Goal: Task Accomplishment & Management: Use online tool/utility

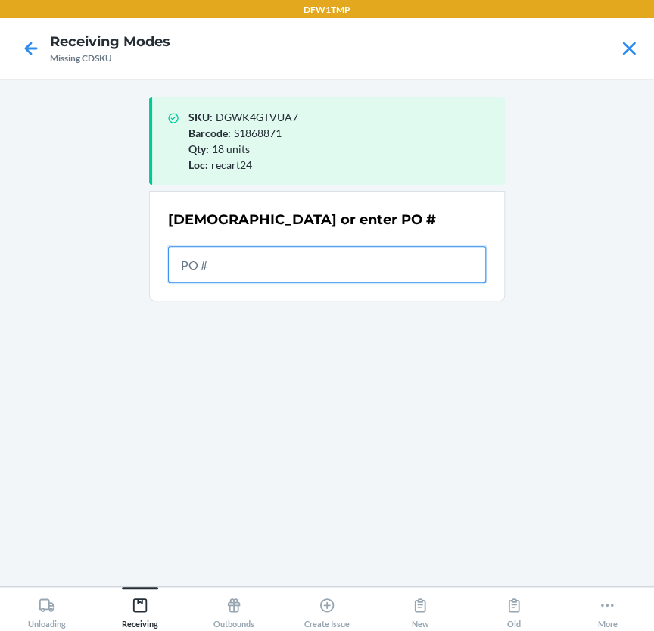
drag, startPoint x: 245, startPoint y: 242, endPoint x: 211, endPoint y: 258, distance: 37.6
click at [211, 258] on input "text" at bounding box center [327, 264] width 318 height 36
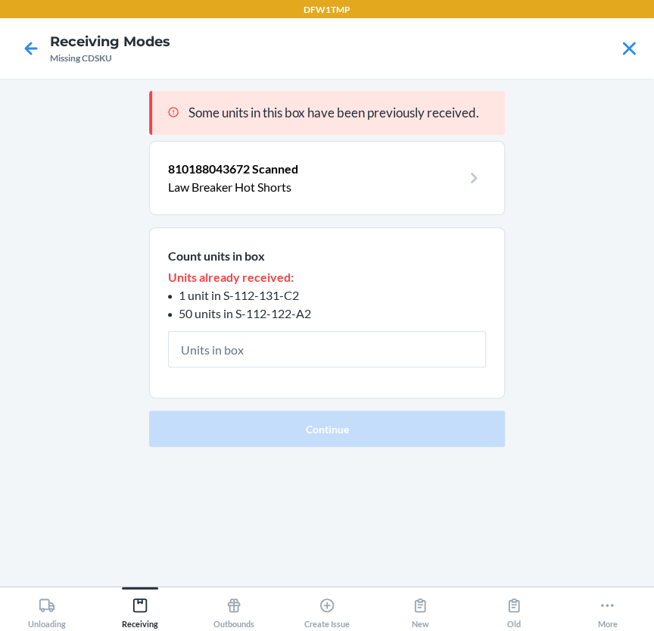
click at [601, 279] on main "Some units in this box have been previously received. 810188043672 Scanned Law …" at bounding box center [327, 333] width 654 height 508
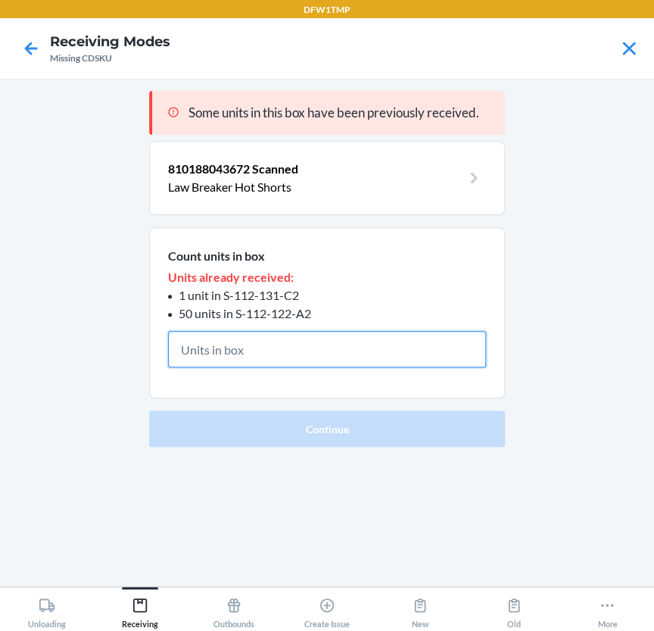
click at [311, 351] on input "text" at bounding box center [327, 349] width 318 height 36
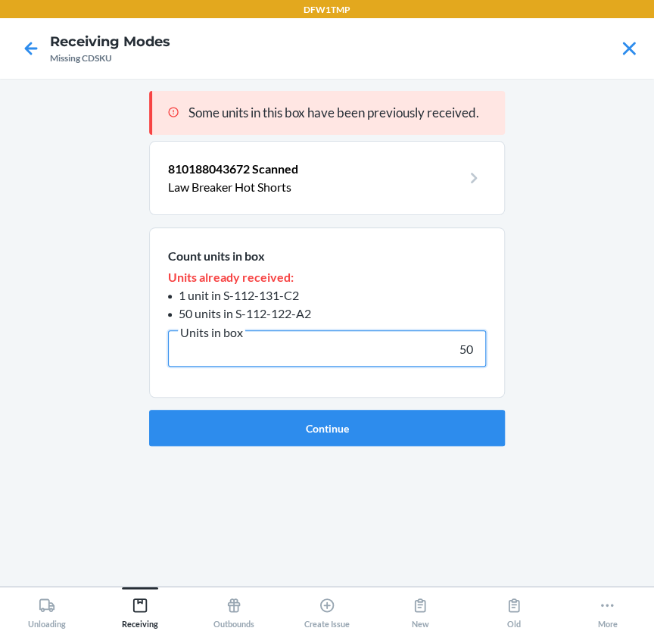
type input "50"
click at [149, 410] on button "Continue" at bounding box center [327, 428] width 356 height 36
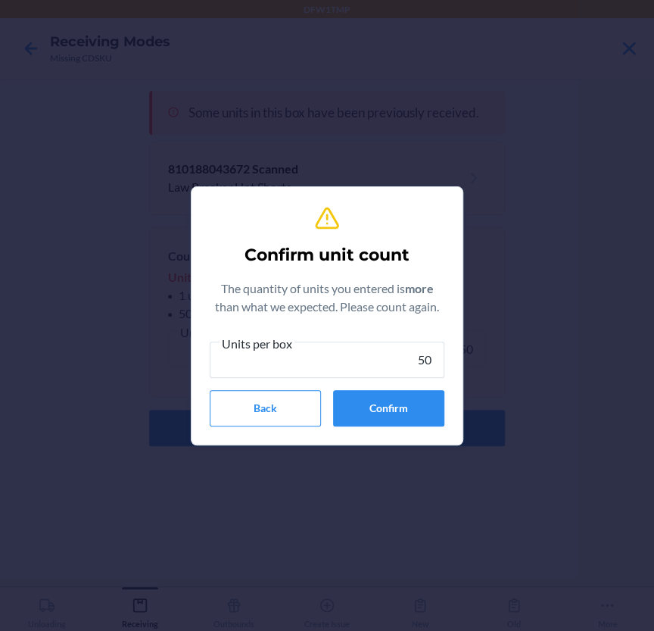
type input "50"
click at [403, 402] on button "Confirm" at bounding box center [388, 408] width 111 height 36
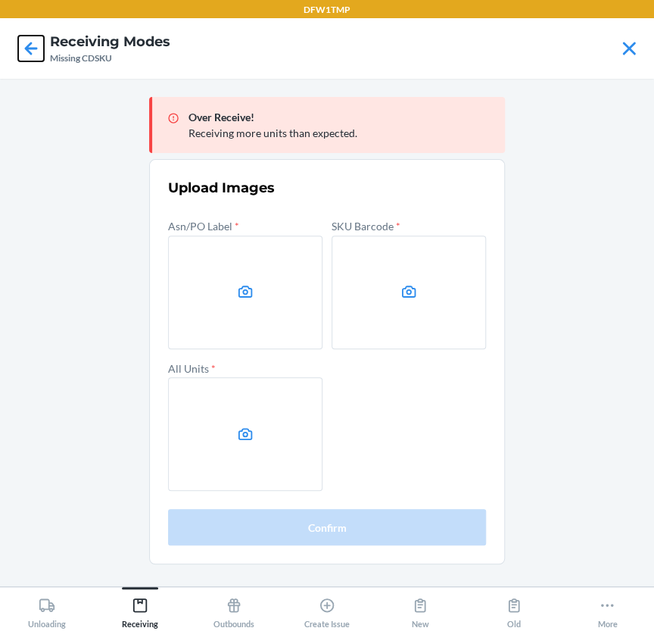
click at [24, 47] on icon at bounding box center [31, 49] width 26 height 26
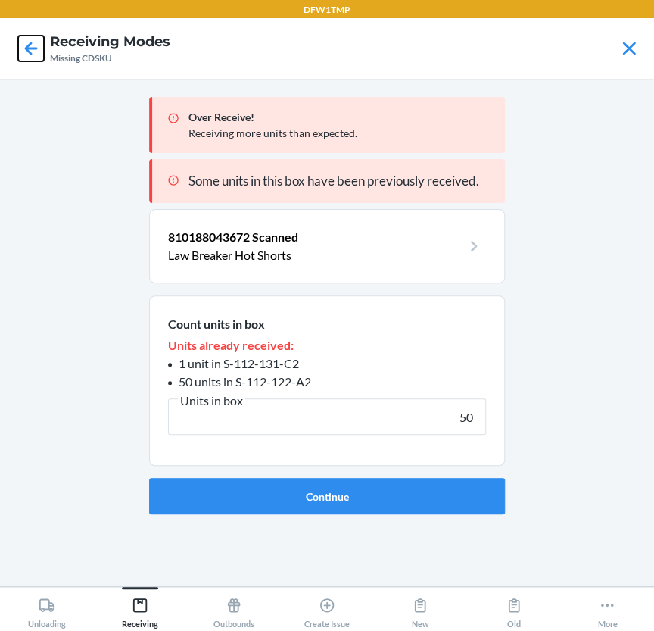
click at [28, 48] on icon at bounding box center [31, 48] width 13 height 13
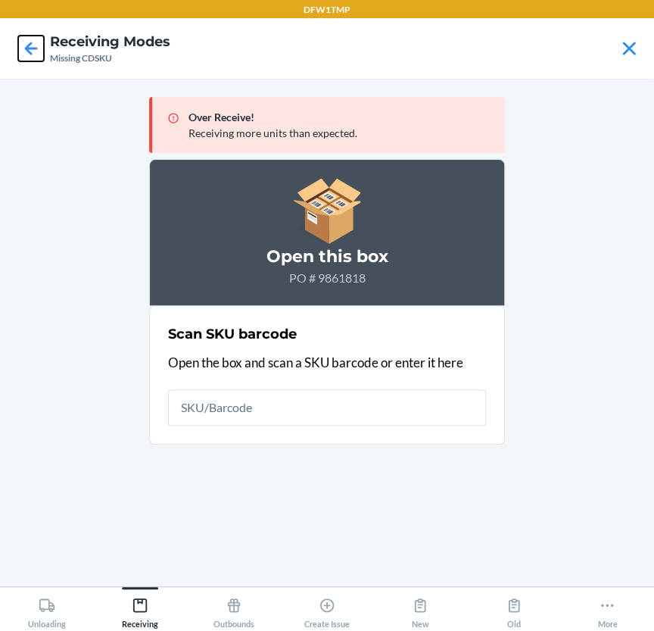
click at [28, 48] on icon at bounding box center [31, 48] width 13 height 13
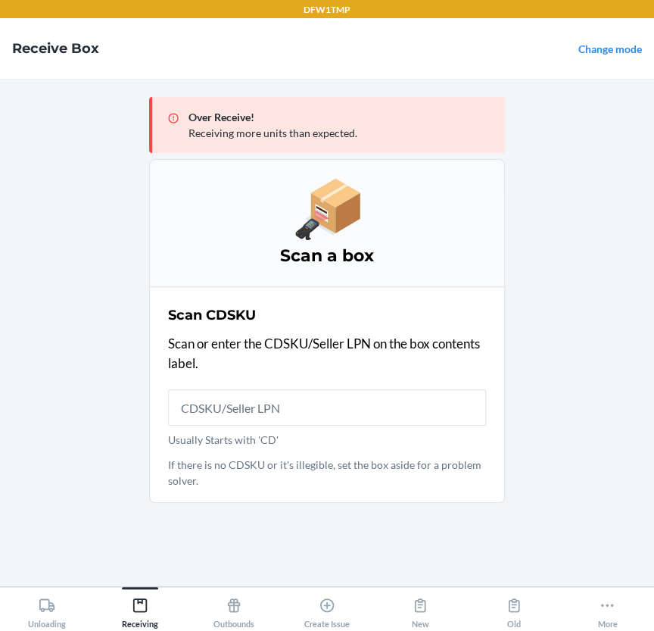
click at [366, 151] on div "Over Receive! Receiving more units than expected." at bounding box center [327, 125] width 356 height 56
click at [126, 597] on div "Receiving" at bounding box center [140, 610] width 36 height 38
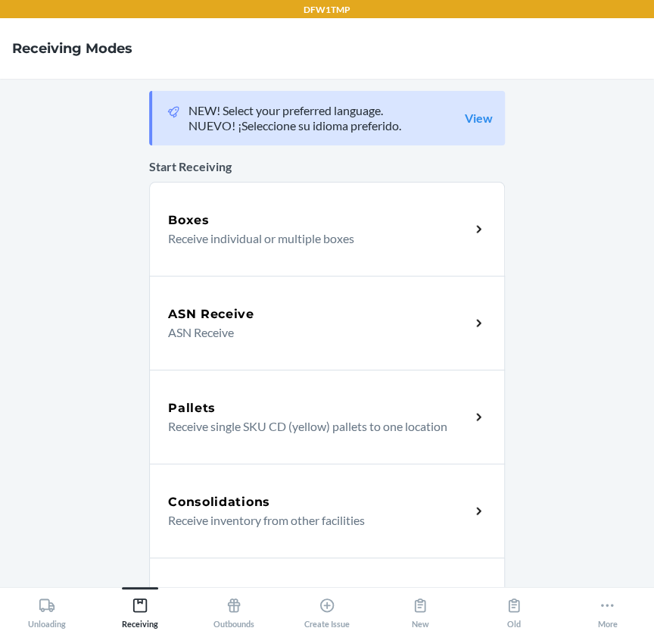
click at [215, 336] on p "ASN Receive" at bounding box center [313, 332] width 290 height 18
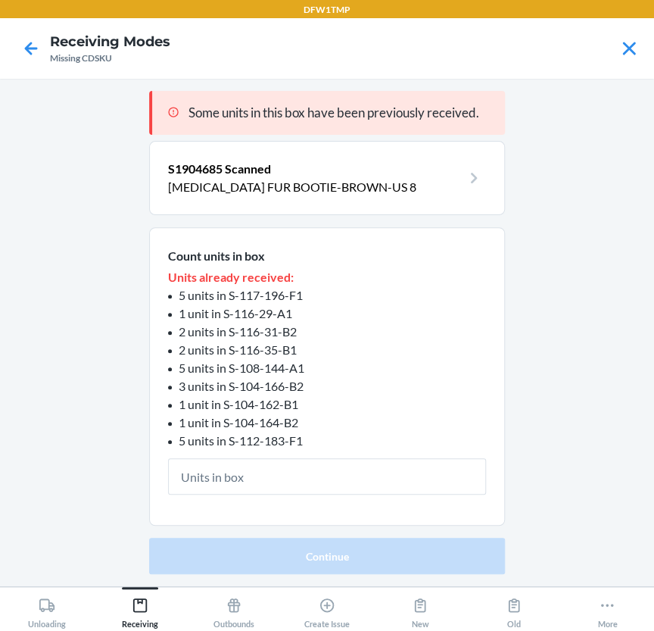
type input "4"
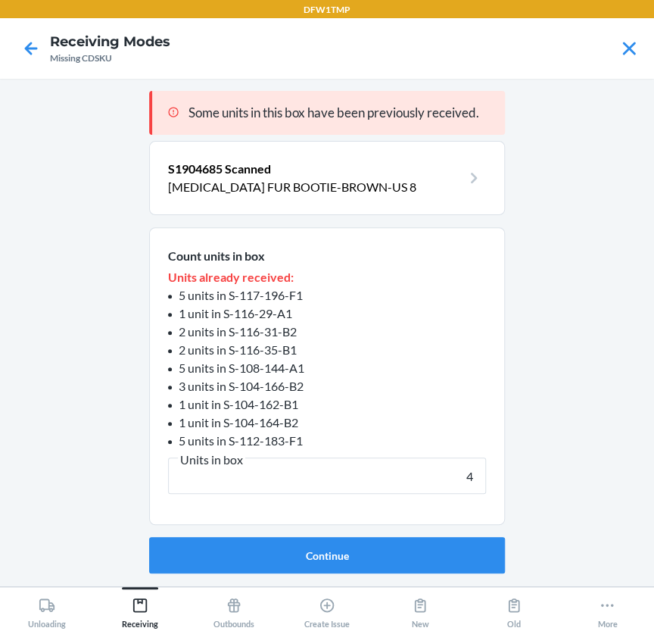
click button "Continue" at bounding box center [327, 555] width 356 height 36
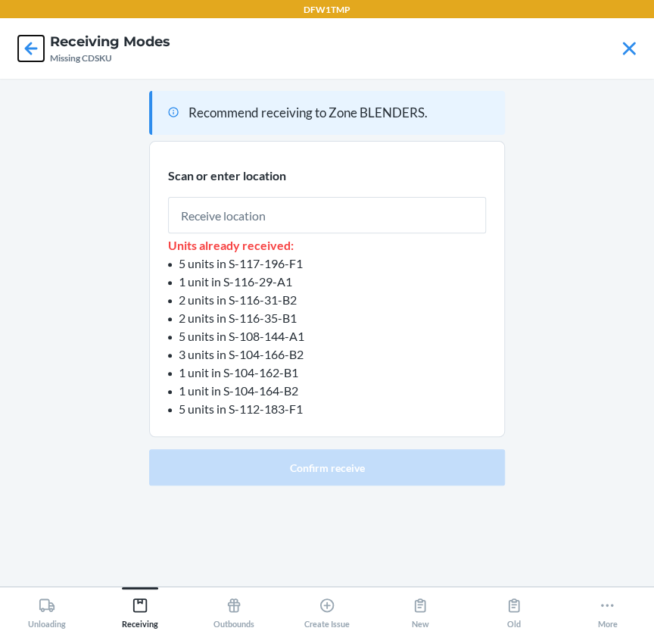
click at [27, 43] on icon at bounding box center [31, 49] width 26 height 26
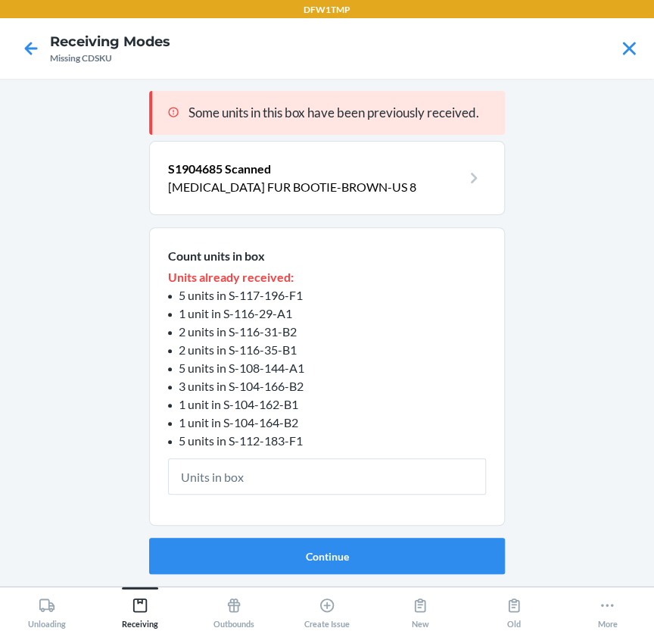
type input "4"
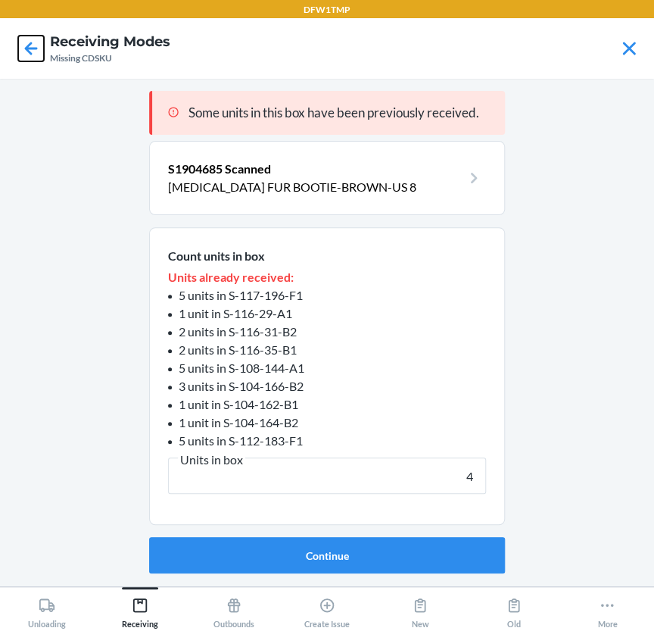
click at [27, 43] on icon at bounding box center [31, 49] width 26 height 26
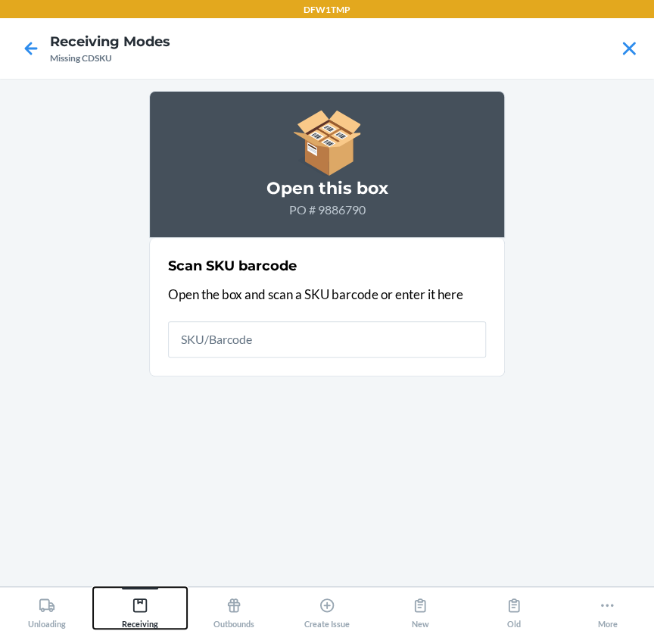
click at [158, 608] on div "Receiving" at bounding box center [140, 610] width 36 height 38
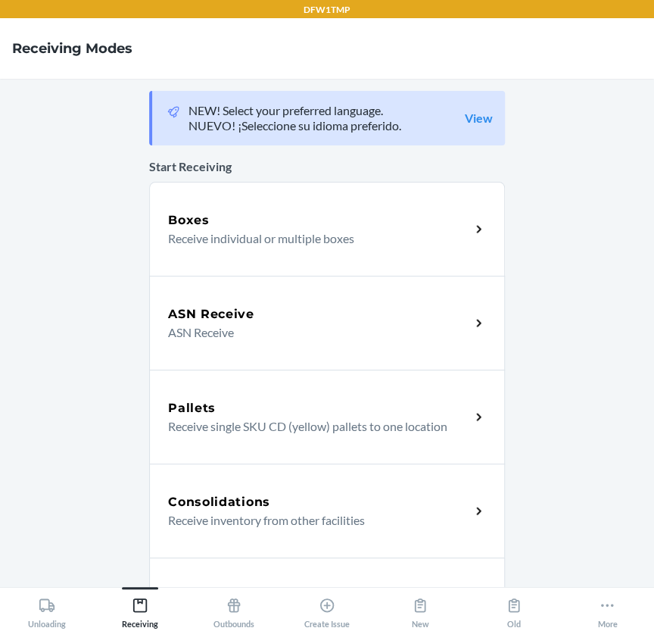
click at [213, 332] on p "ASN Receive" at bounding box center [313, 332] width 290 height 18
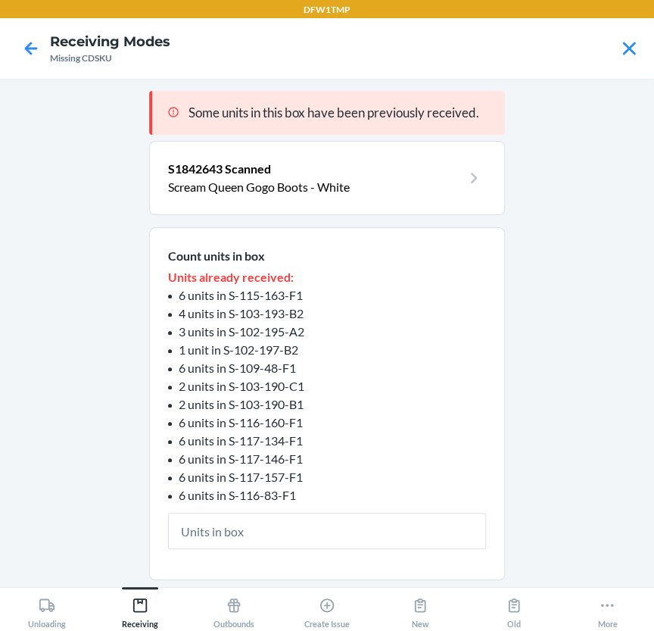
click at [17, 46] on div at bounding box center [31, 49] width 38 height 38
click at [33, 36] on icon at bounding box center [31, 49] width 26 height 26
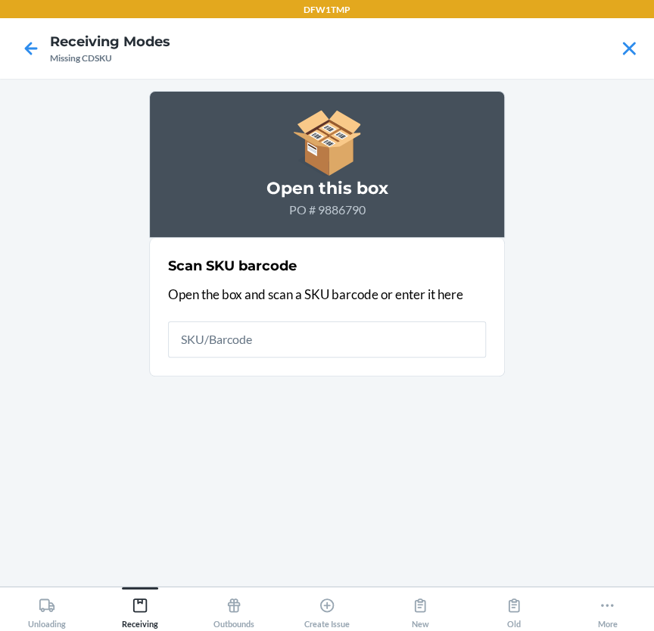
click at [375, 408] on div "Open this box PO # 9886790 Scan SKU barcode Open the box and scan a SKU barcode…" at bounding box center [327, 332] width 356 height 483
click at [137, 606] on icon at bounding box center [140, 605] width 17 height 17
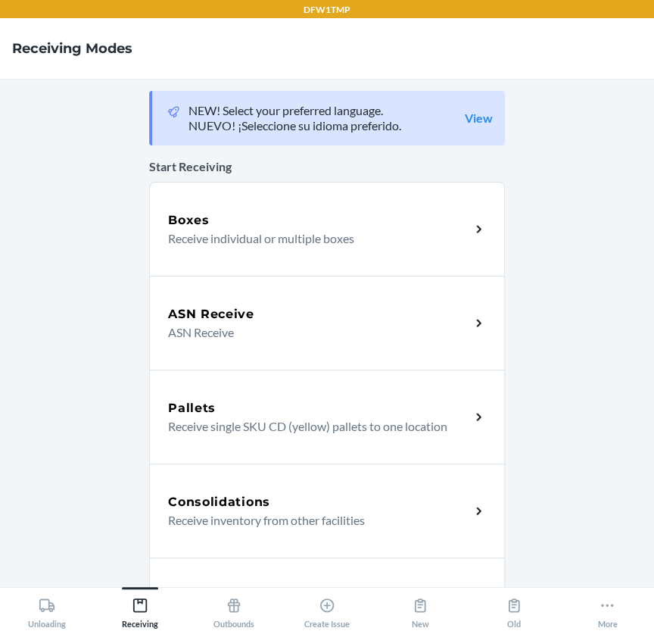
click at [230, 311] on h5 "ASN Receive" at bounding box center [211, 314] width 86 height 18
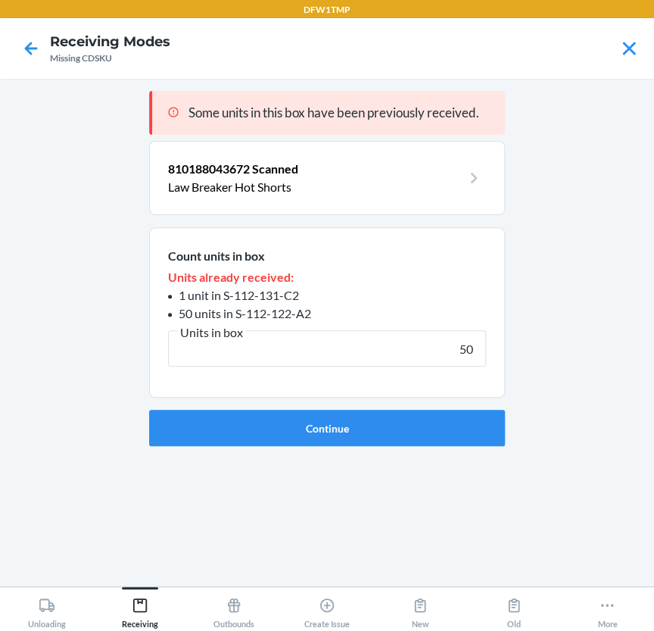
type input "50"
click at [149, 410] on button "Continue" at bounding box center [327, 428] width 356 height 36
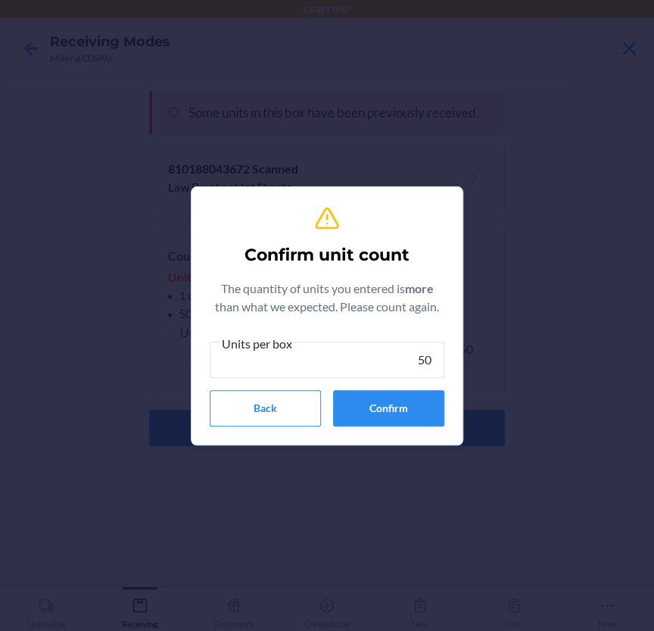
type input "50"
click at [380, 418] on button "Confirm" at bounding box center [388, 408] width 111 height 36
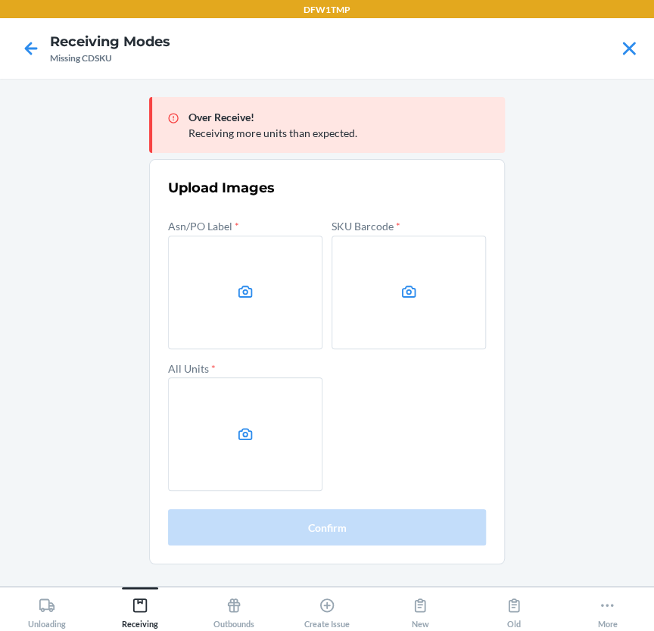
click at [437, 427] on div "Asn/PO Label * SKU Barcode * All Units *" at bounding box center [327, 353] width 318 height 275
click at [33, 33] on div at bounding box center [31, 49] width 38 height 38
click at [26, 53] on icon at bounding box center [31, 49] width 26 height 26
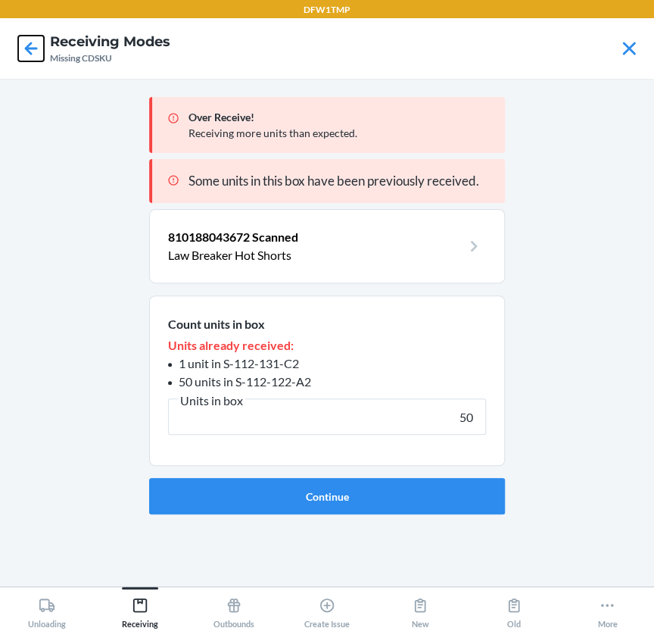
click at [26, 53] on icon at bounding box center [31, 49] width 26 height 26
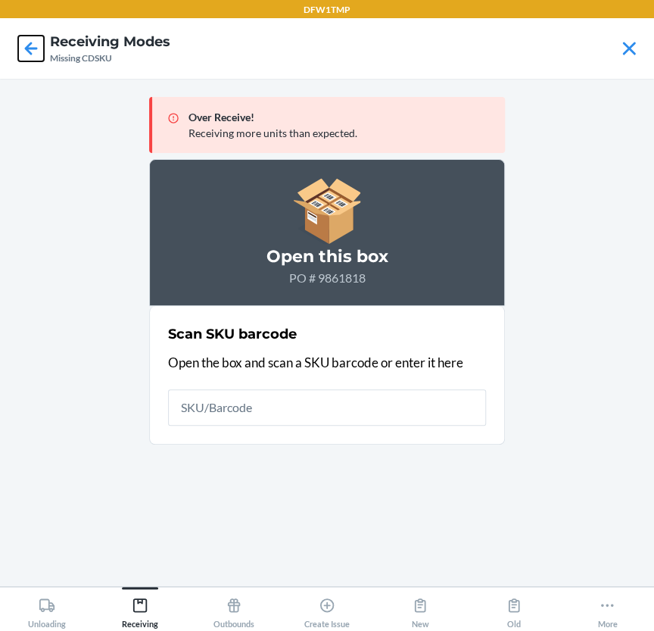
click at [26, 53] on icon at bounding box center [31, 49] width 26 height 26
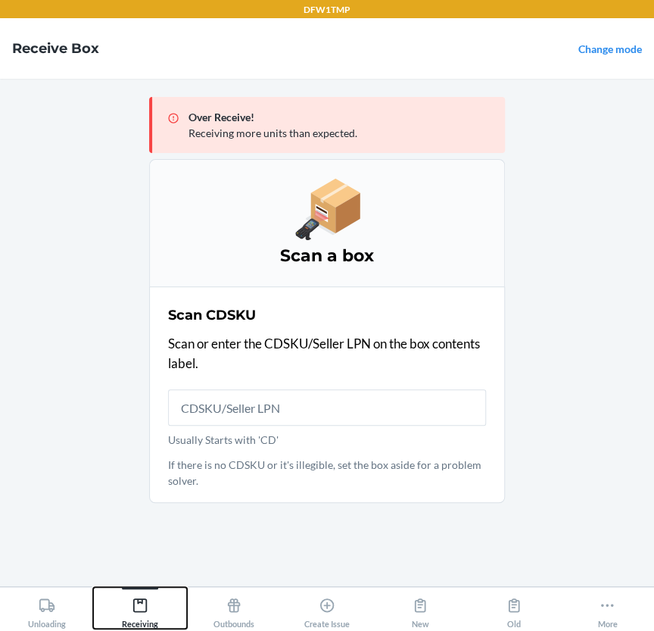
click at [145, 609] on icon at bounding box center [140, 605] width 17 height 17
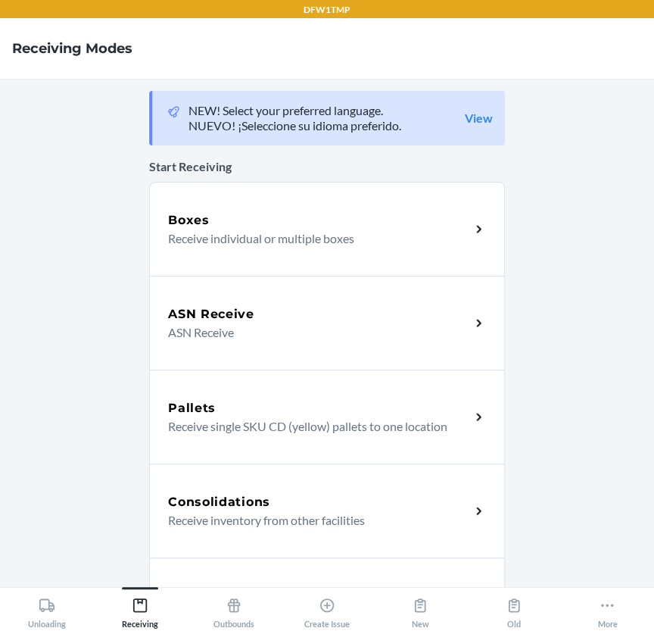
click at [279, 323] on p "ASN Receive" at bounding box center [313, 332] width 290 height 18
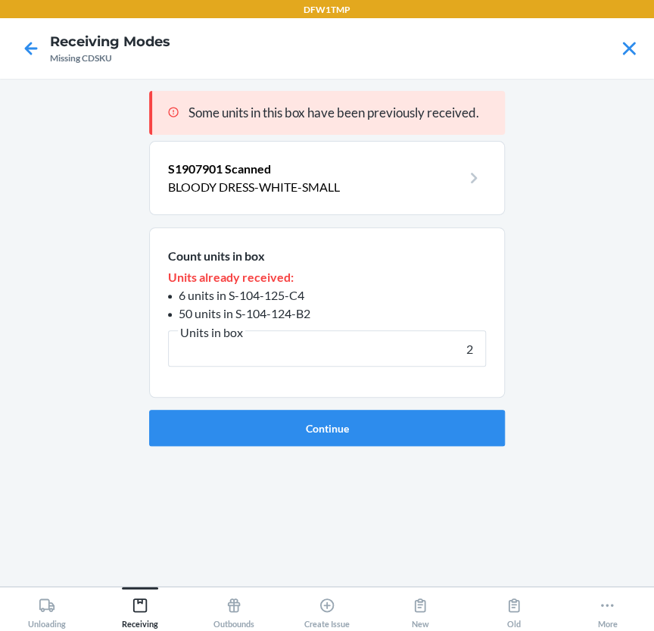
type input "20"
click button "Continue" at bounding box center [327, 428] width 356 height 36
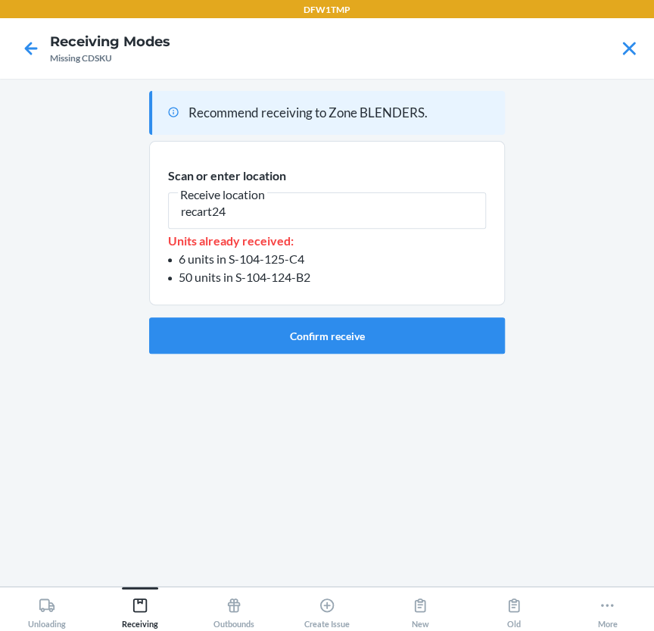
type input "recart24"
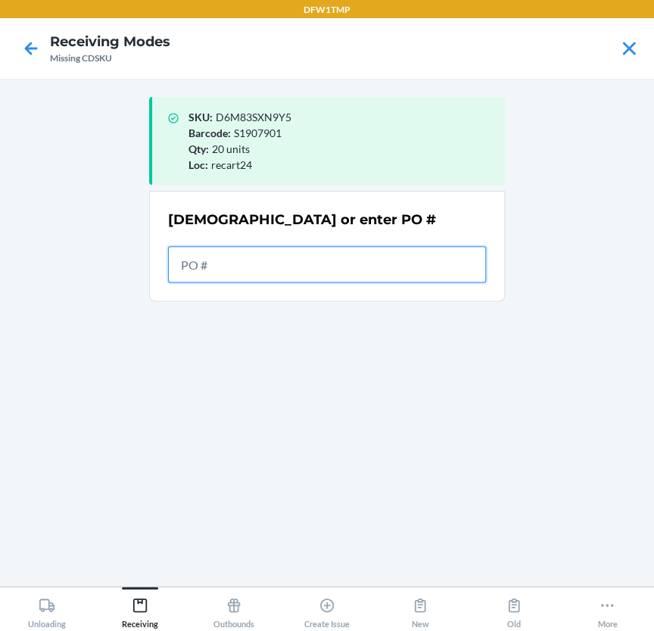
click at [317, 267] on input "text" at bounding box center [327, 264] width 318 height 36
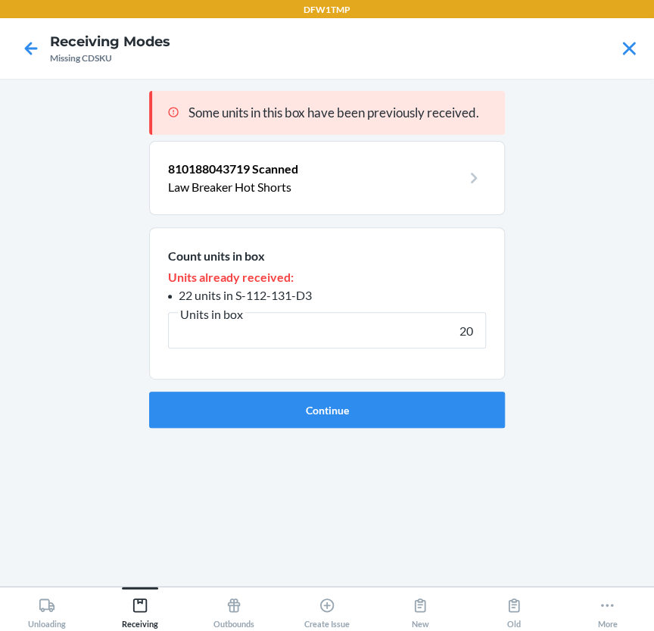
type input "20"
click at [149, 392] on button "Continue" at bounding box center [327, 410] width 356 height 36
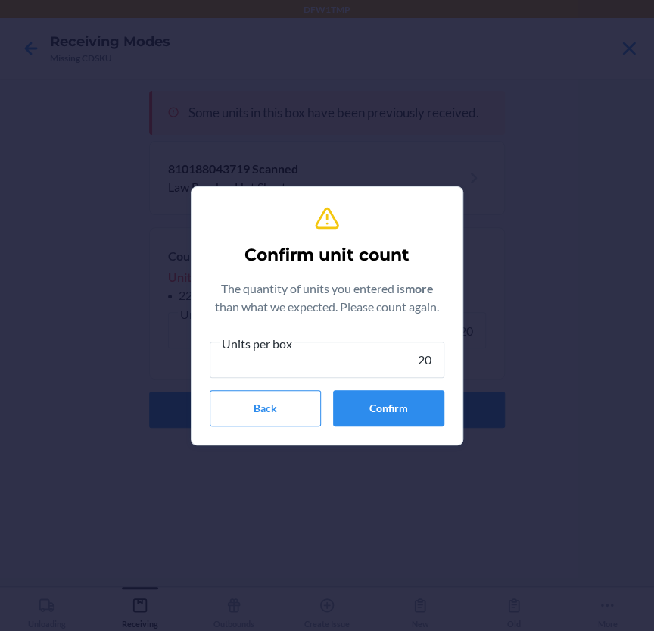
type input "20"
click at [379, 414] on button "Confirm" at bounding box center [388, 408] width 111 height 36
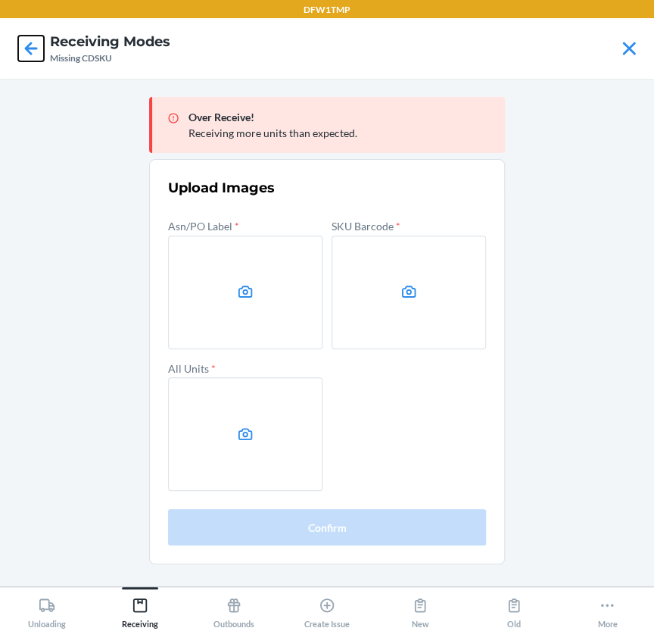
click at [25, 37] on icon at bounding box center [31, 49] width 26 height 26
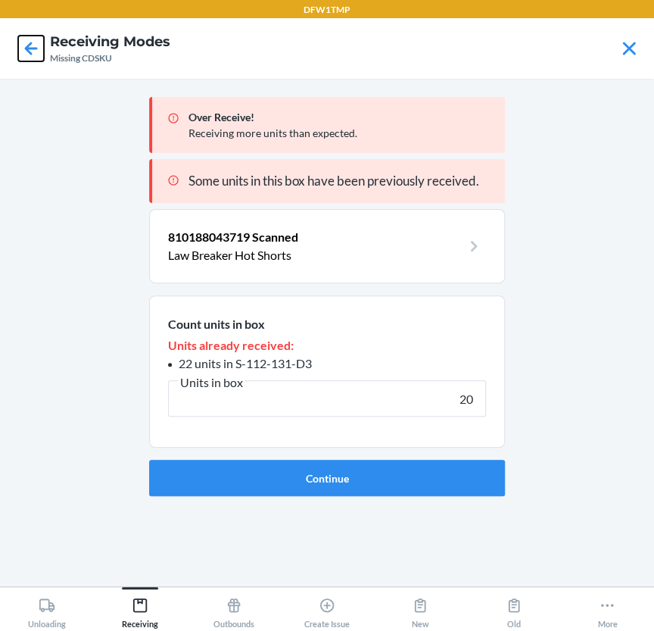
click at [24, 37] on icon at bounding box center [31, 49] width 26 height 26
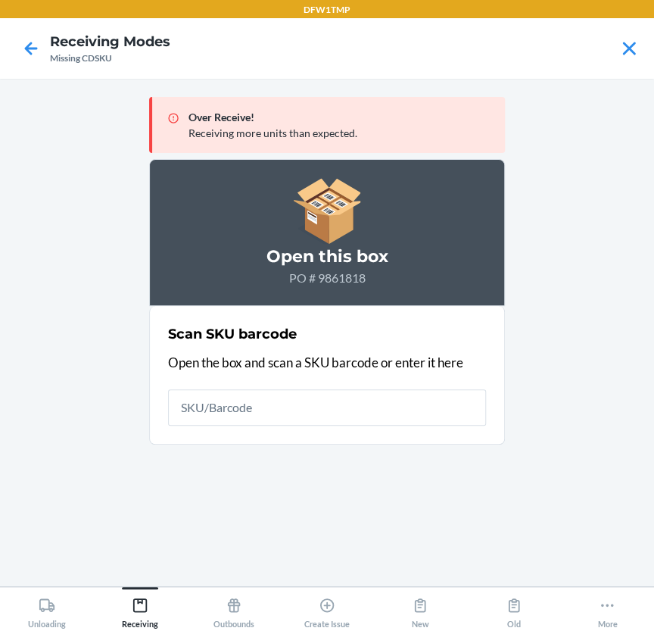
click at [395, 439] on section "Scan SKU barcode Open the box and scan a SKU barcode or enter it here" at bounding box center [327, 375] width 356 height 139
click at [18, 52] on icon at bounding box center [31, 49] width 26 height 26
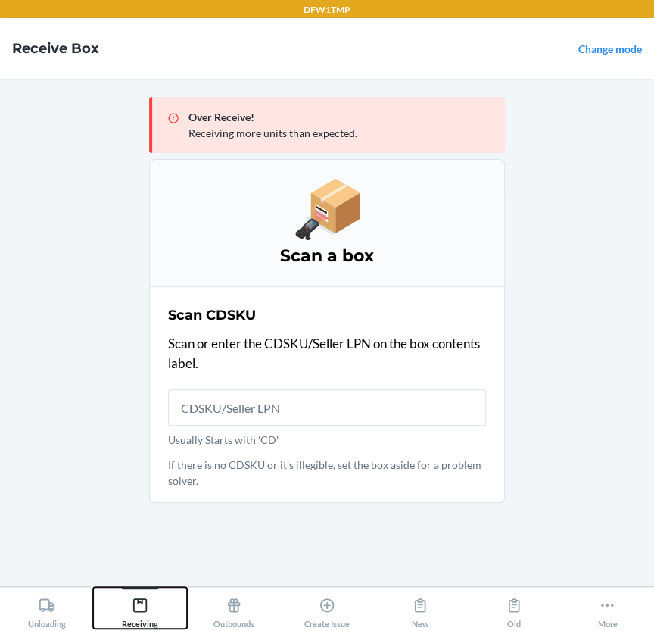
click at [140, 598] on icon at bounding box center [140, 605] width 14 height 14
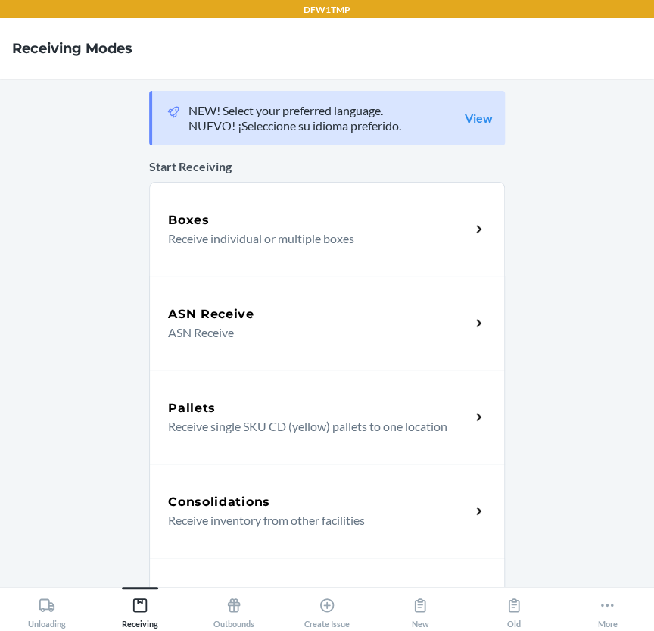
click at [241, 333] on p "ASN Receive" at bounding box center [313, 332] width 290 height 18
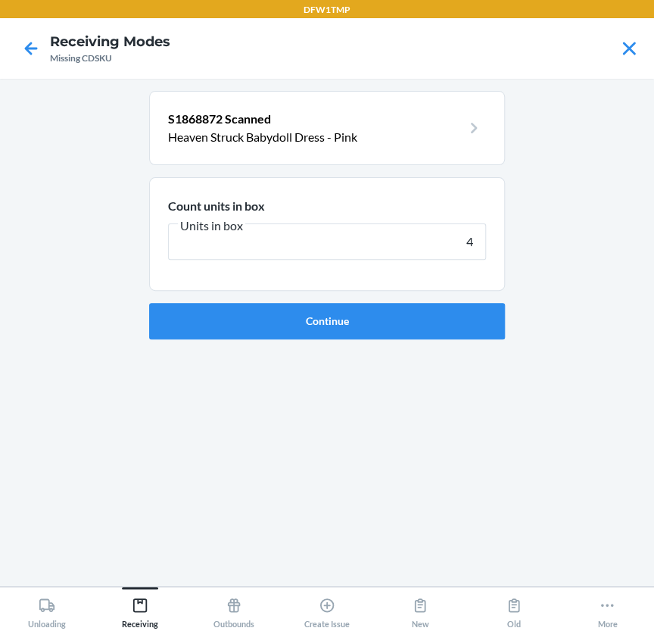
type input "41"
click button "Continue" at bounding box center [327, 321] width 356 height 36
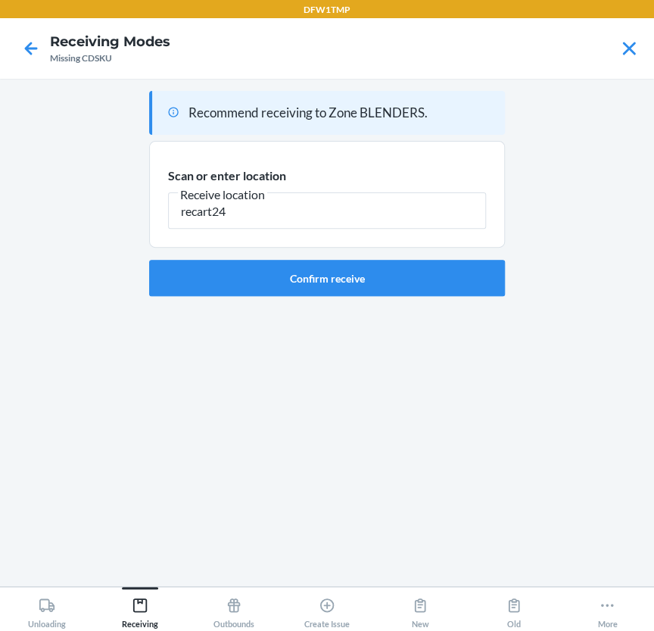
type input "recart24"
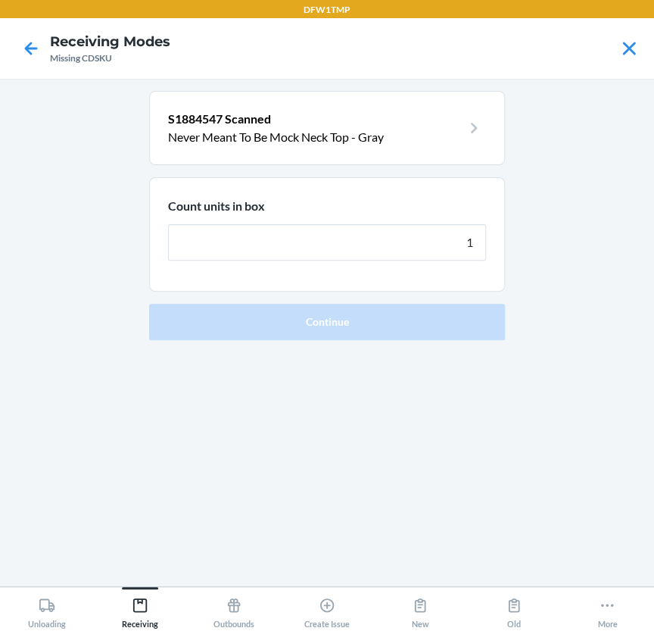
type input "17"
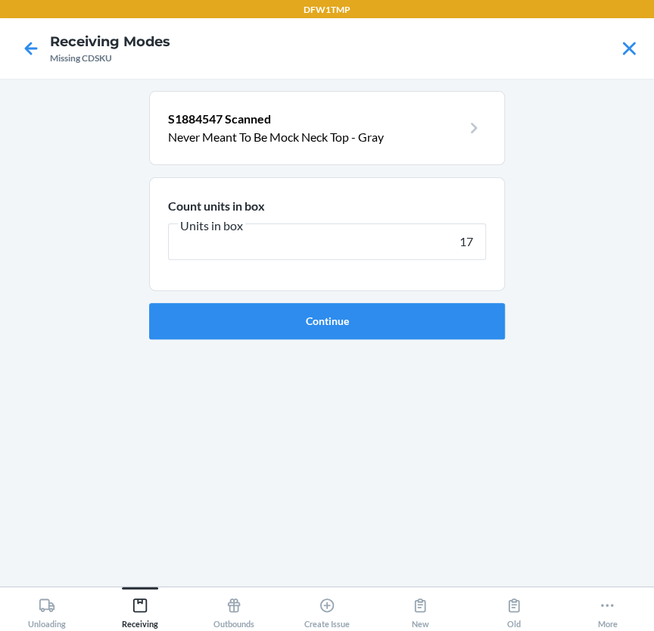
click button "Continue" at bounding box center [327, 321] width 356 height 36
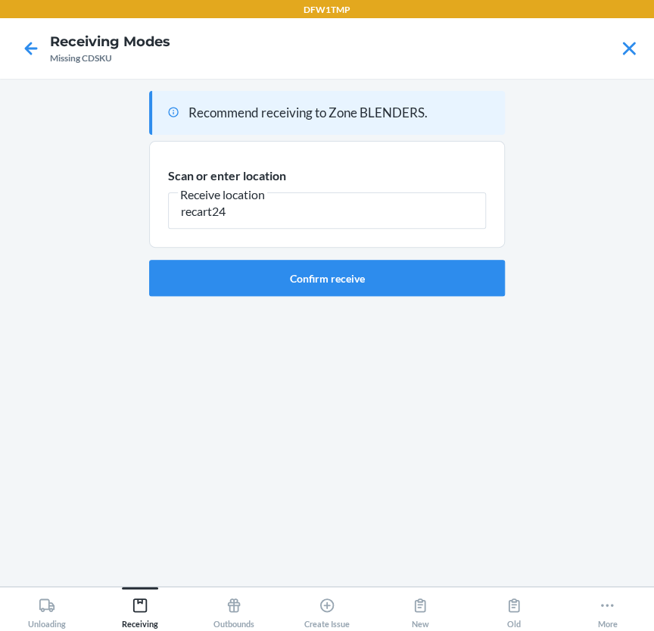
type input "recart24"
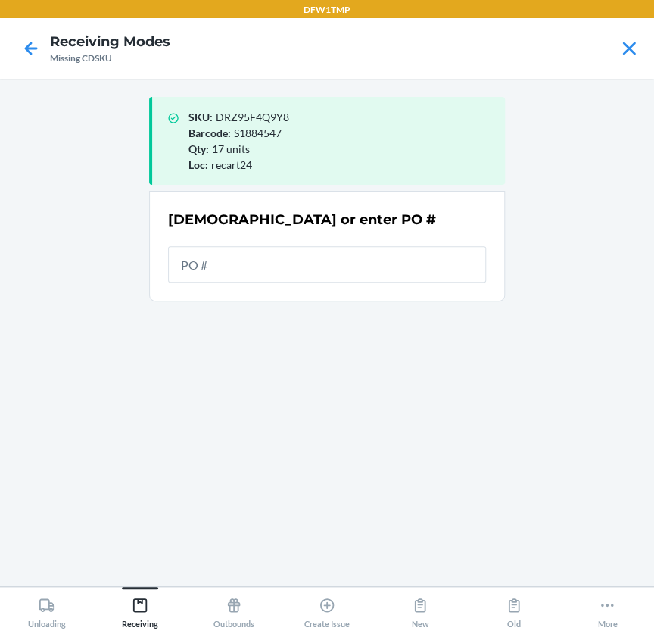
click at [477, 381] on div "SKU : DRZ95F4Q9Y8 Barcode : S1884547 Qty : 17 units Loc : recart24 Scan or ente…" at bounding box center [327, 332] width 356 height 483
click at [235, 263] on input "text" at bounding box center [327, 264] width 318 height 36
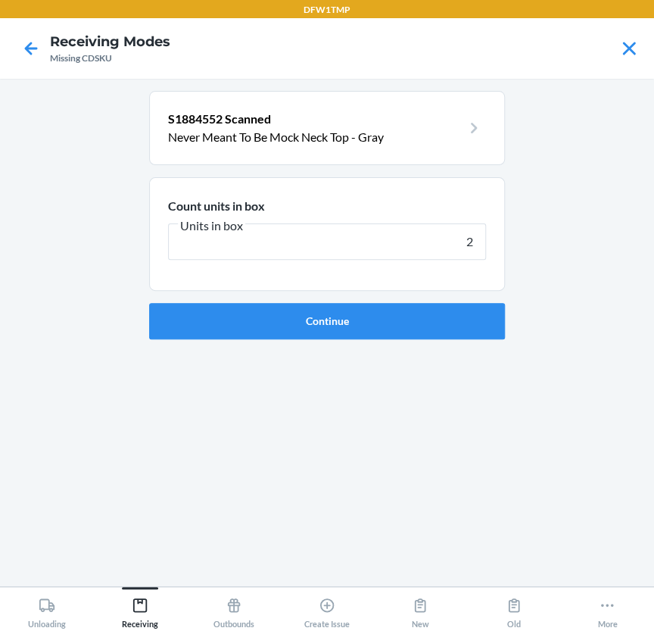
type input "20"
click button "Continue" at bounding box center [327, 321] width 356 height 36
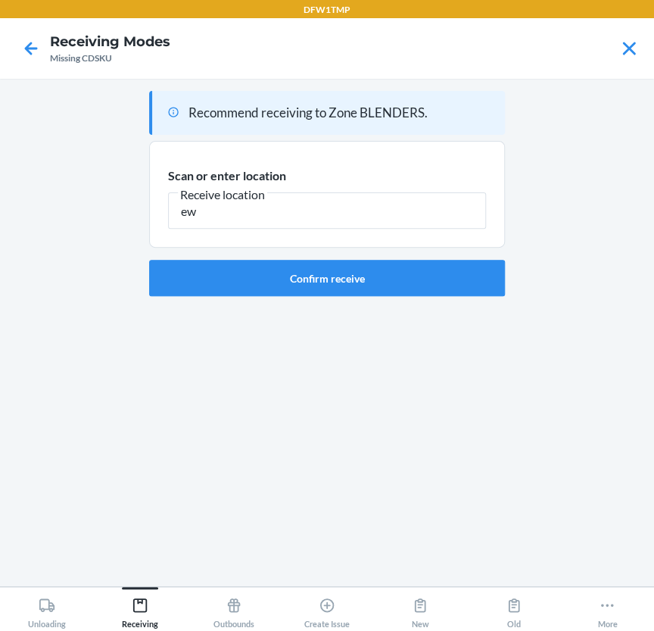
type input "e"
type input "recart24"
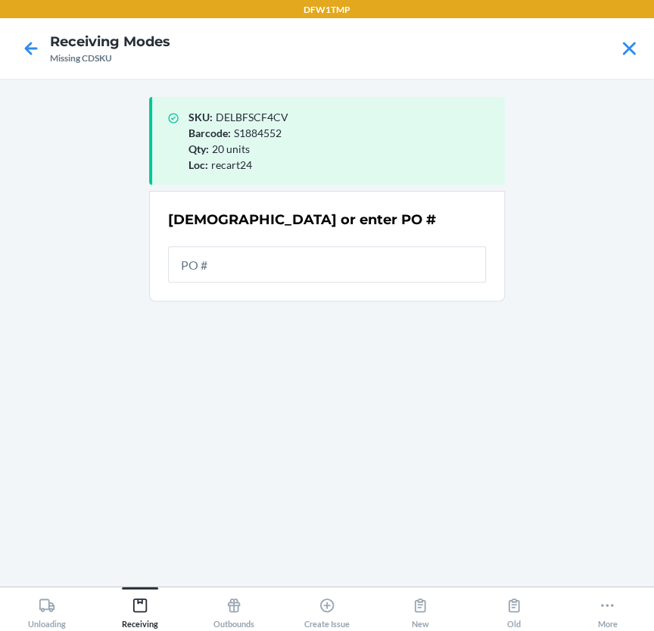
click at [277, 629] on div "Unloading Receiving Outbounds Create Issue New Old More" at bounding box center [327, 608] width 654 height 45
click at [185, 273] on input "text" at bounding box center [327, 264] width 318 height 36
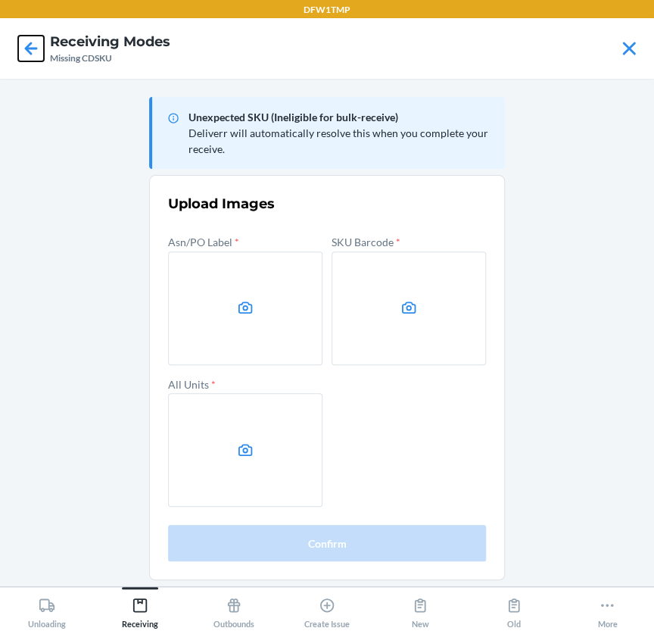
click at [27, 41] on icon at bounding box center [31, 49] width 26 height 26
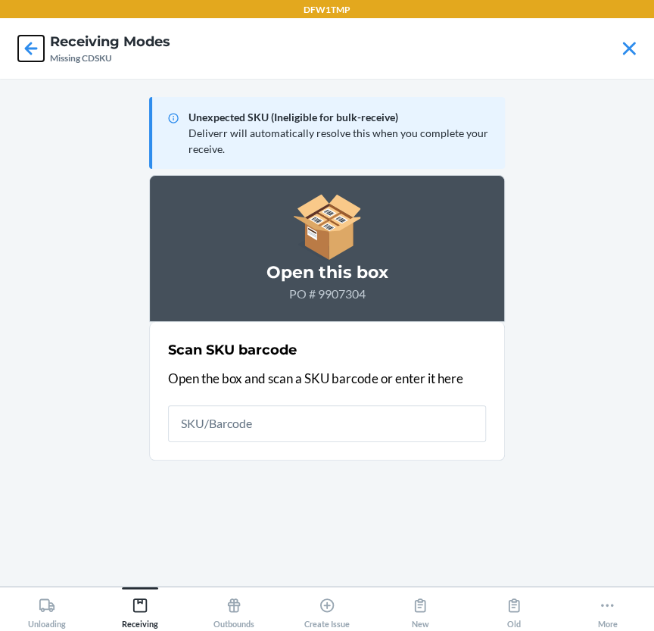
click at [27, 40] on icon at bounding box center [31, 49] width 26 height 26
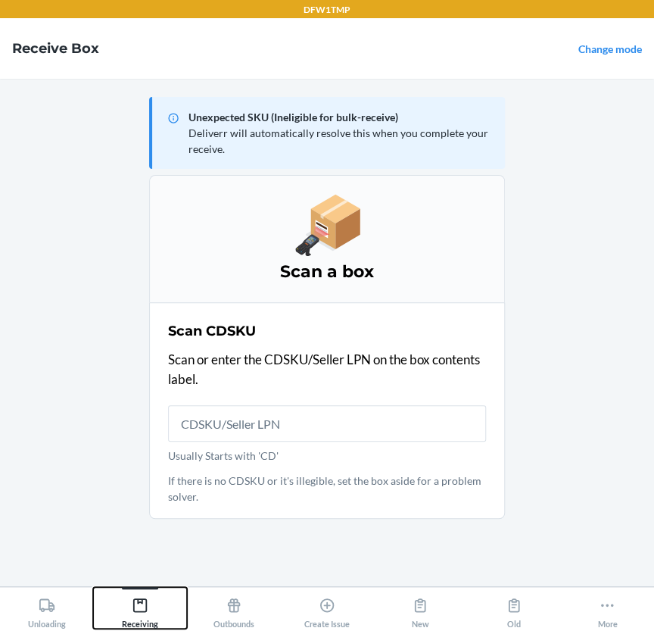
click at [143, 624] on div "Receiving" at bounding box center [140, 610] width 36 height 38
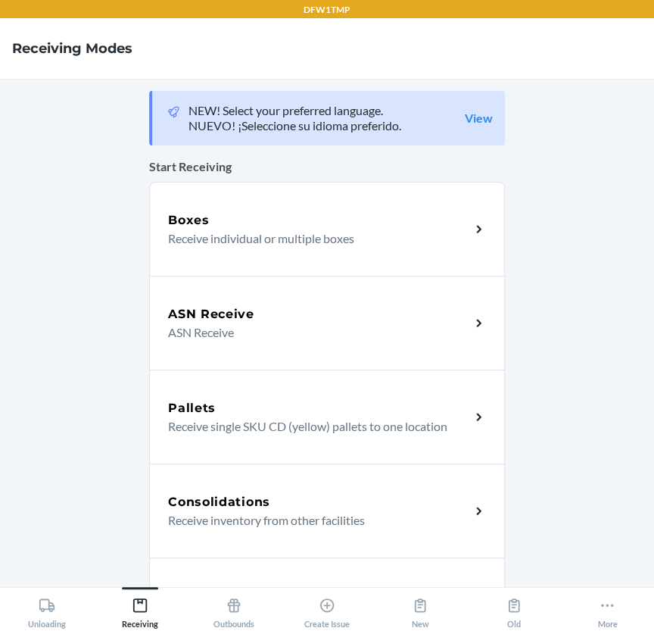
click at [236, 353] on div "ASN Receive ASN Receive" at bounding box center [327, 323] width 356 height 94
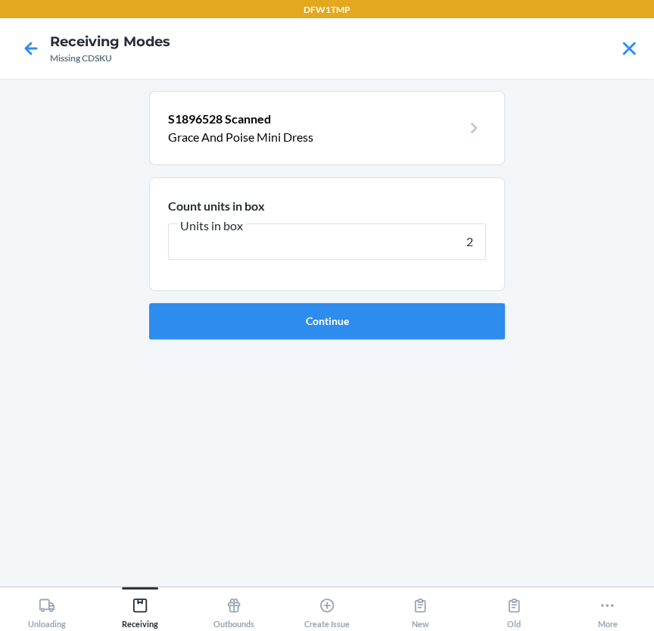
type input "22"
click button "Continue" at bounding box center [327, 321] width 356 height 36
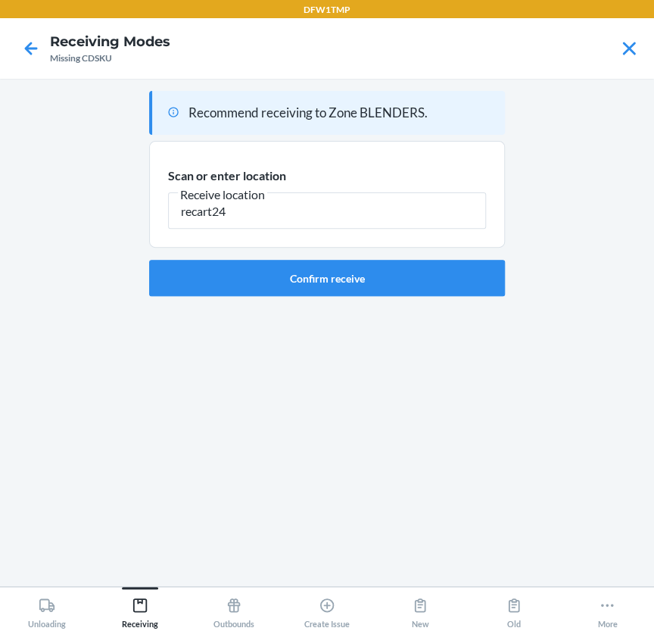
type input "recart24"
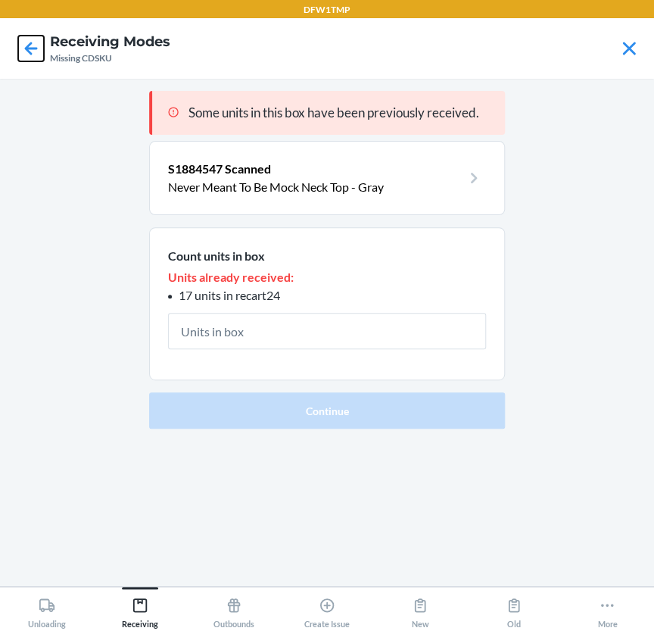
click at [33, 49] on icon at bounding box center [31, 49] width 26 height 26
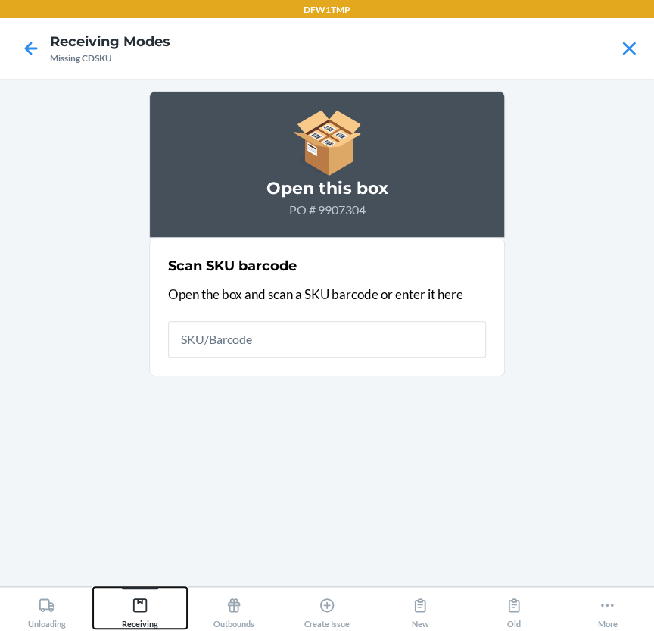
click at [138, 613] on icon at bounding box center [140, 605] width 17 height 17
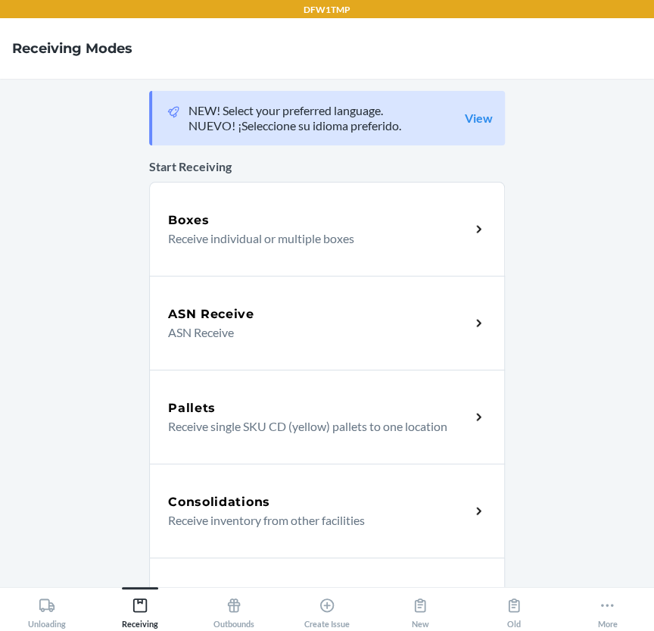
click at [210, 330] on p "ASN Receive" at bounding box center [313, 332] width 290 height 18
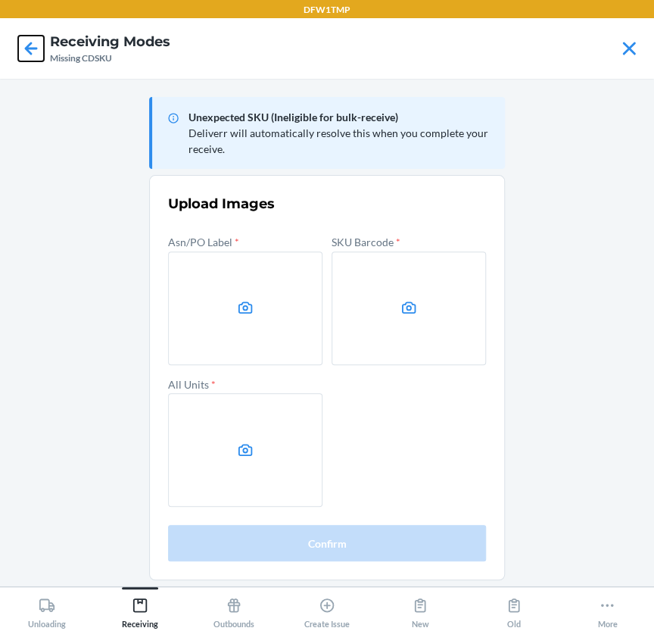
click at [23, 42] on icon at bounding box center [31, 49] width 26 height 26
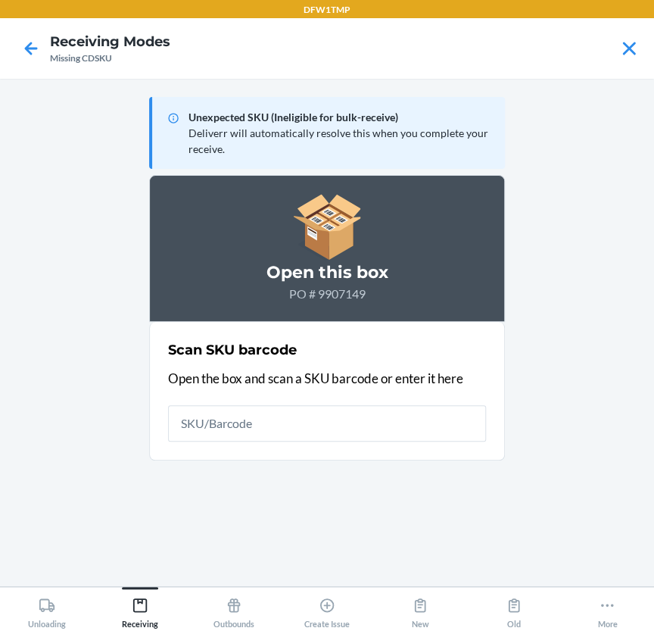
click at [314, 503] on div "Unexpected SKU (Ineligible for bulk-receive) Deliverr will automatically resolv…" at bounding box center [327, 332] width 356 height 483
click at [145, 601] on icon at bounding box center [140, 605] width 14 height 14
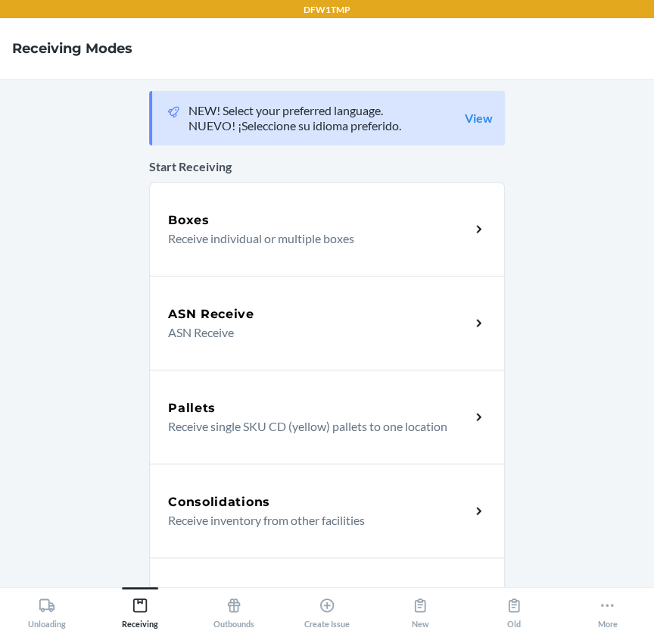
click at [211, 372] on div "Pallets Receive single SKU CD (yellow) pallets to one location" at bounding box center [327, 417] width 356 height 94
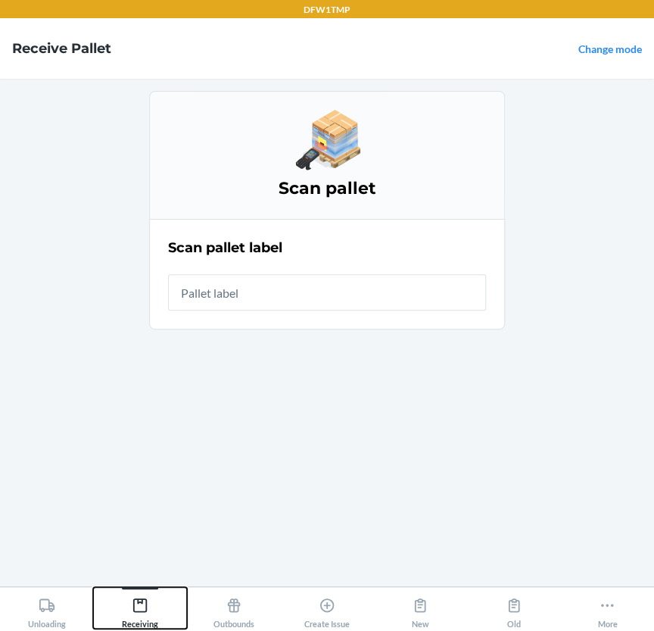
click at [126, 607] on div "Receiving" at bounding box center [140, 610] width 36 height 38
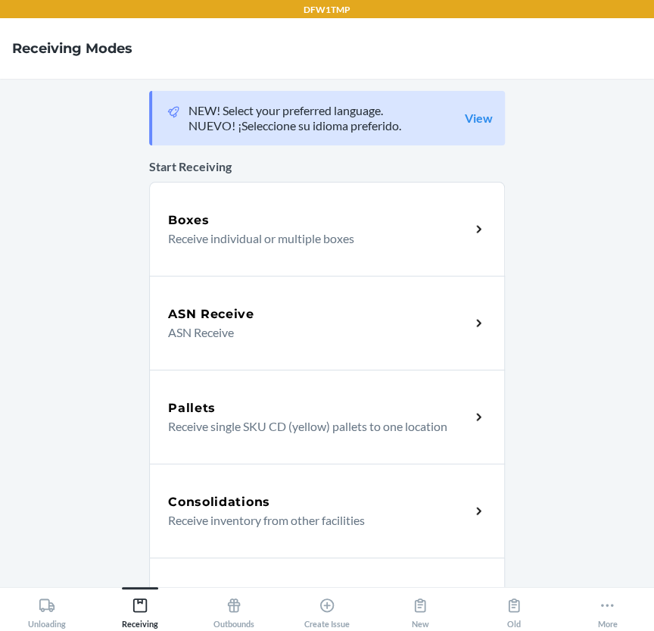
click at [195, 348] on div "ASN Receive ASN Receive" at bounding box center [327, 323] width 356 height 94
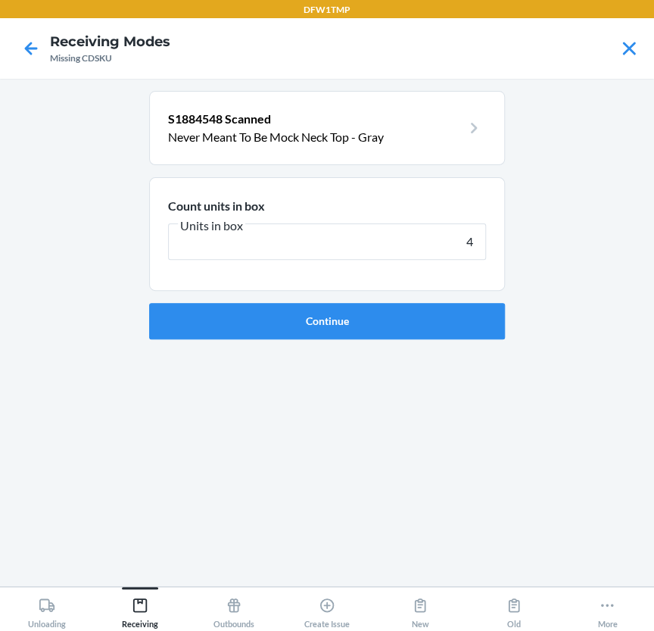
type input "40"
click button "Continue" at bounding box center [327, 321] width 356 height 36
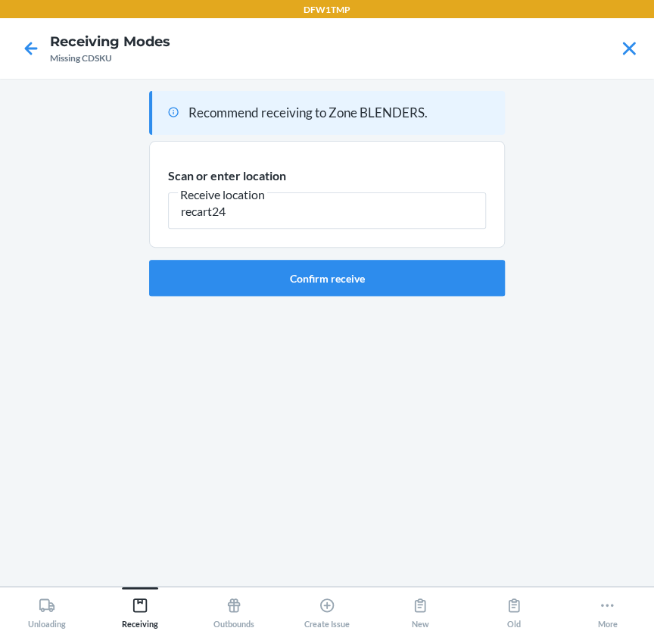
type input "recart24"
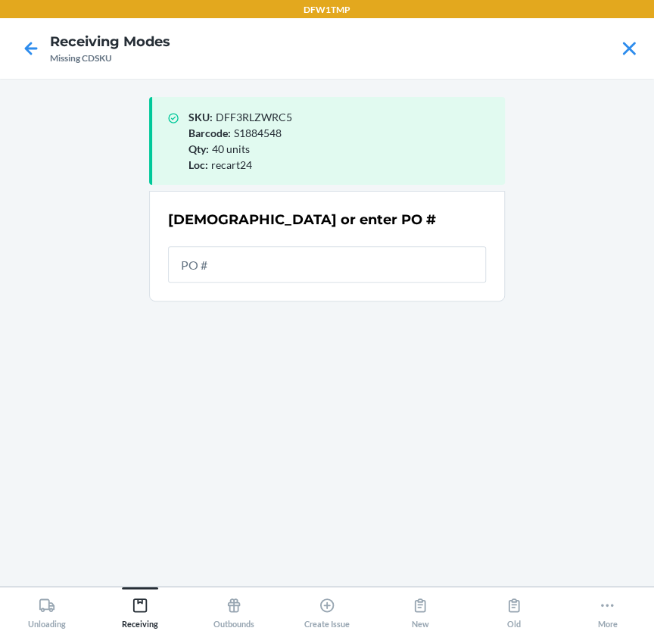
click at [367, 381] on div "SKU : DFF3RLZWRC5 Barcode : S1884548 Qty : 40 units Loc : recart24 Scan or ente…" at bounding box center [327, 332] width 356 height 483
click at [290, 258] on input "text" at bounding box center [327, 264] width 318 height 36
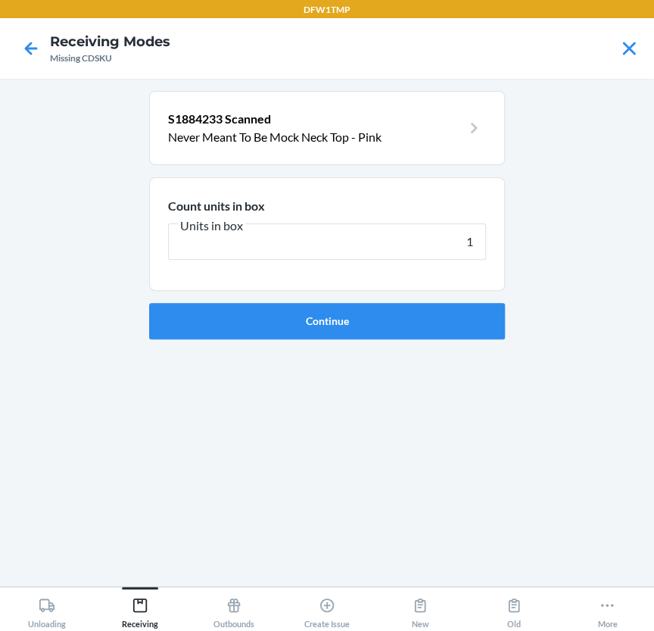
type input "19"
click button "Continue" at bounding box center [327, 321] width 356 height 36
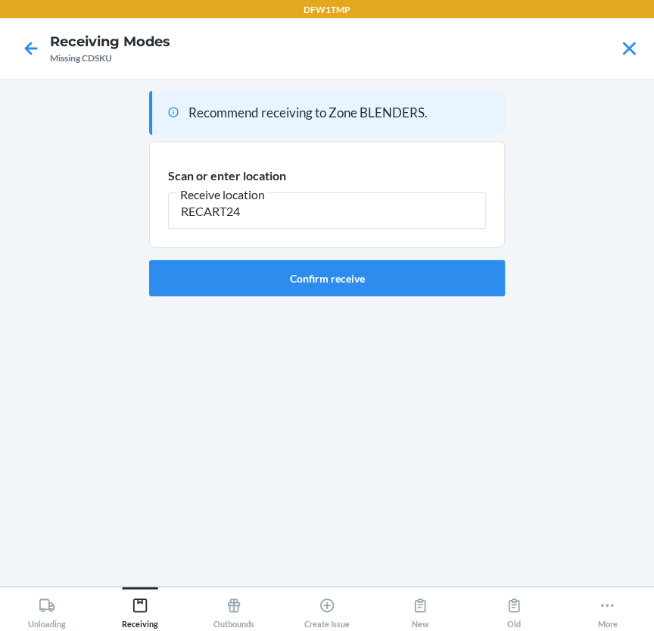
type input "RECART24"
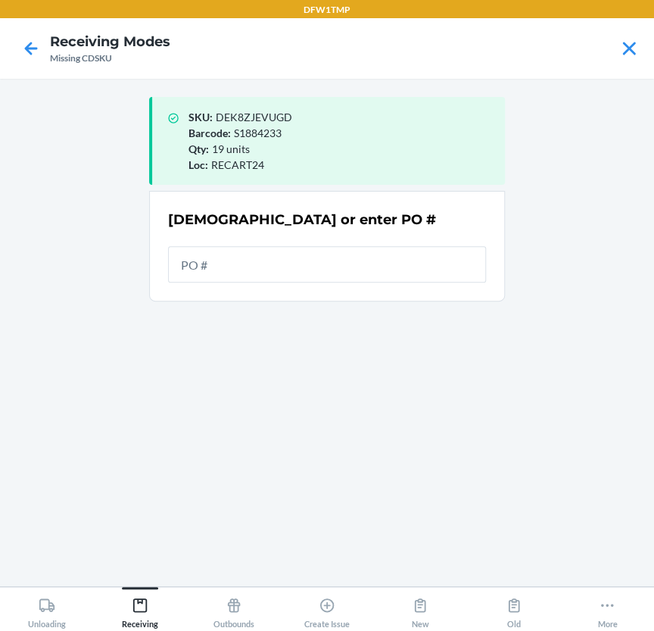
click at [553, 196] on main "SKU : DEK8ZJEVUGD Barcode : S1884233 Qty : 19 units Loc : RECART24 Scan or ente…" at bounding box center [327, 333] width 654 height 508
